Goal: Navigation & Orientation: Go to known website

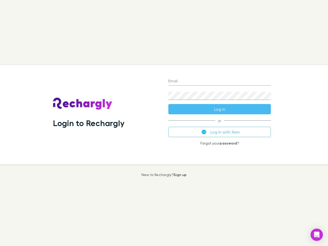
click at [164, 123] on div "Login to Rechargly" at bounding box center [106, 114] width 115 height 99
click at [219, 81] on input "Email" at bounding box center [219, 81] width 102 height 8
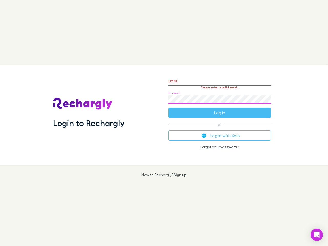
click at [219, 109] on form "Email Please enter a valid email. Password Log in" at bounding box center [219, 95] width 102 height 45
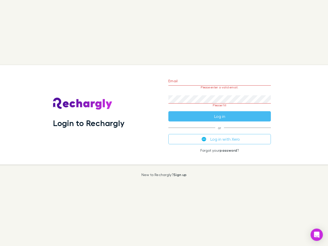
click at [219, 132] on div "Email Please enter a valid email. Password Please fill Log in or Log in with Xe…" at bounding box center [219, 114] width 111 height 99
click at [316, 234] on icon "Open Intercom Messenger" at bounding box center [316, 234] width 5 height 6
